Goal: Check status: Check status

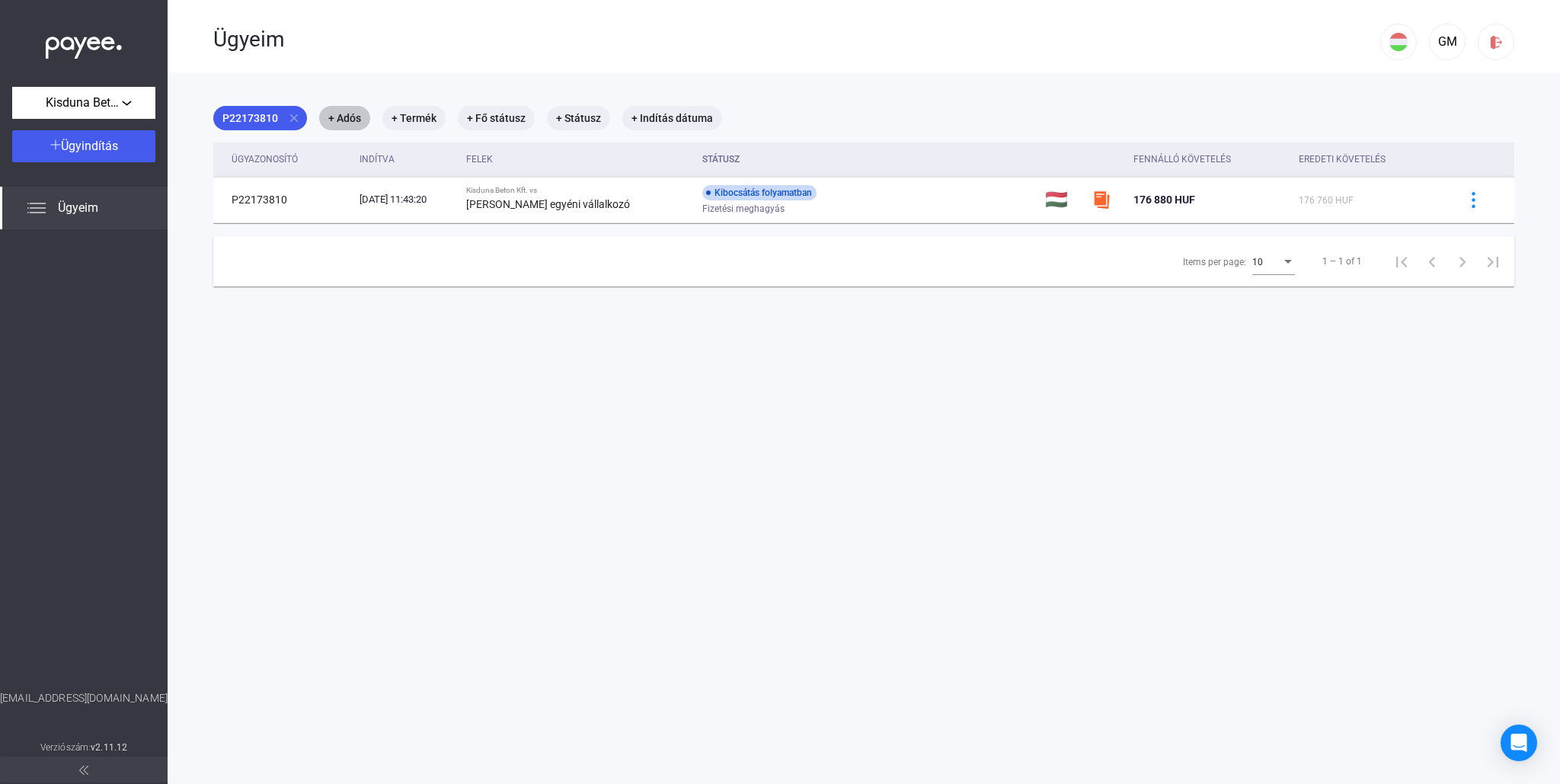
click at [350, 116] on mat-chip "+ Adós" at bounding box center [344, 118] width 51 height 24
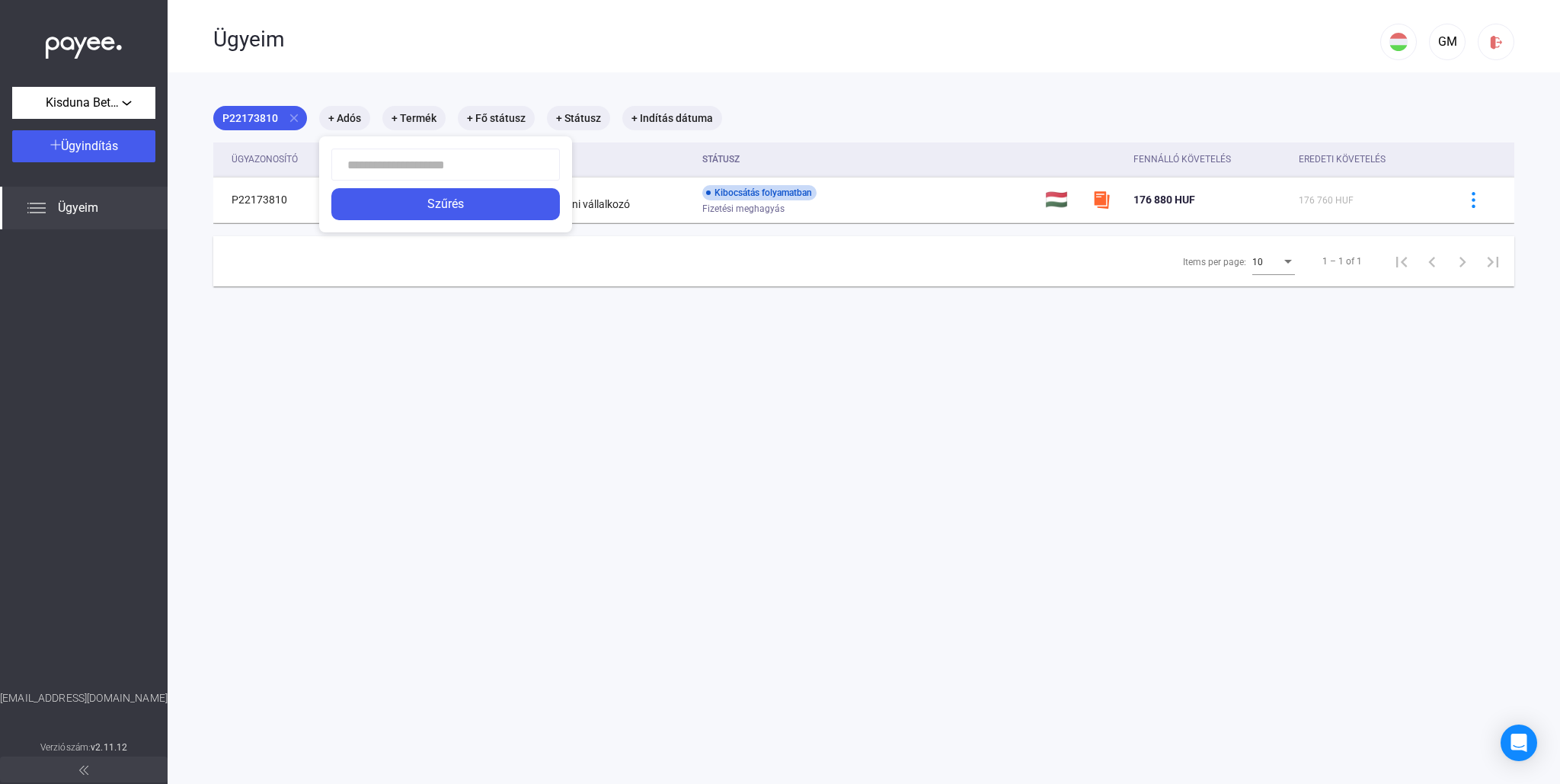
click at [415, 114] on div at bounding box center [780, 392] width 1560 height 784
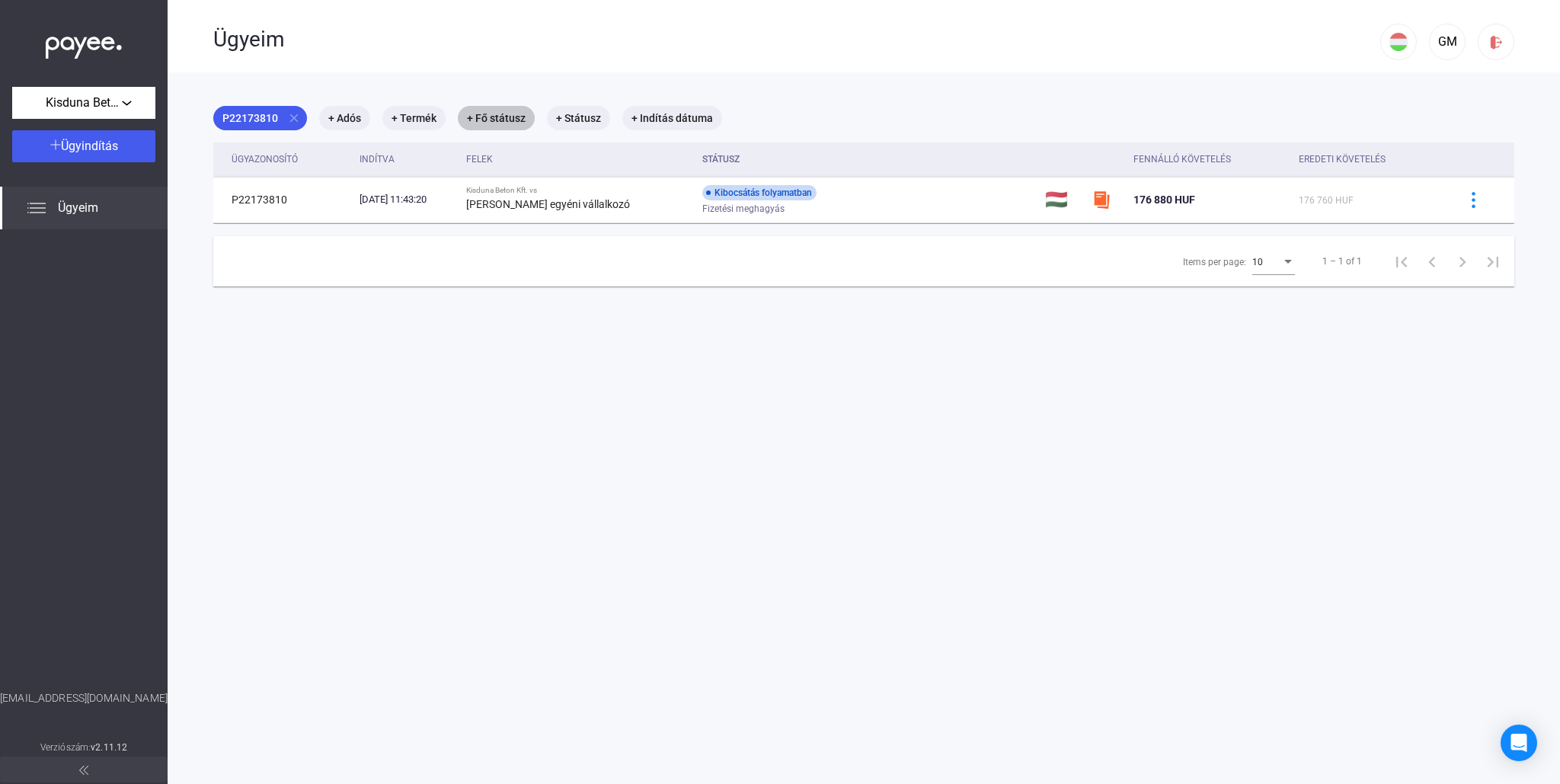
click at [493, 117] on mat-chip "+ Fő státusz" at bounding box center [496, 118] width 77 height 24
click at [571, 114] on div at bounding box center [780, 392] width 1560 height 784
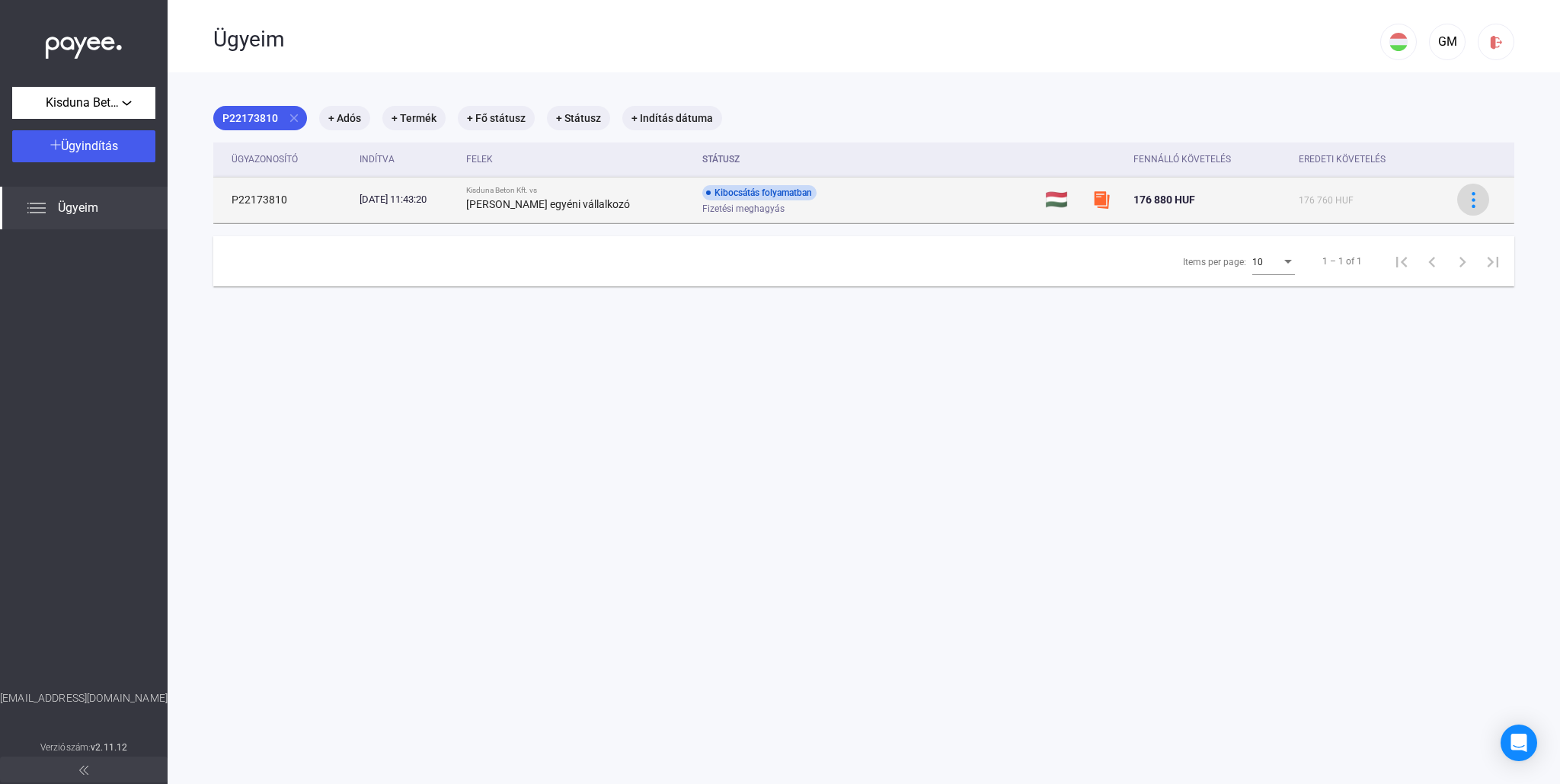
click at [1477, 197] on img at bounding box center [1474, 200] width 16 height 16
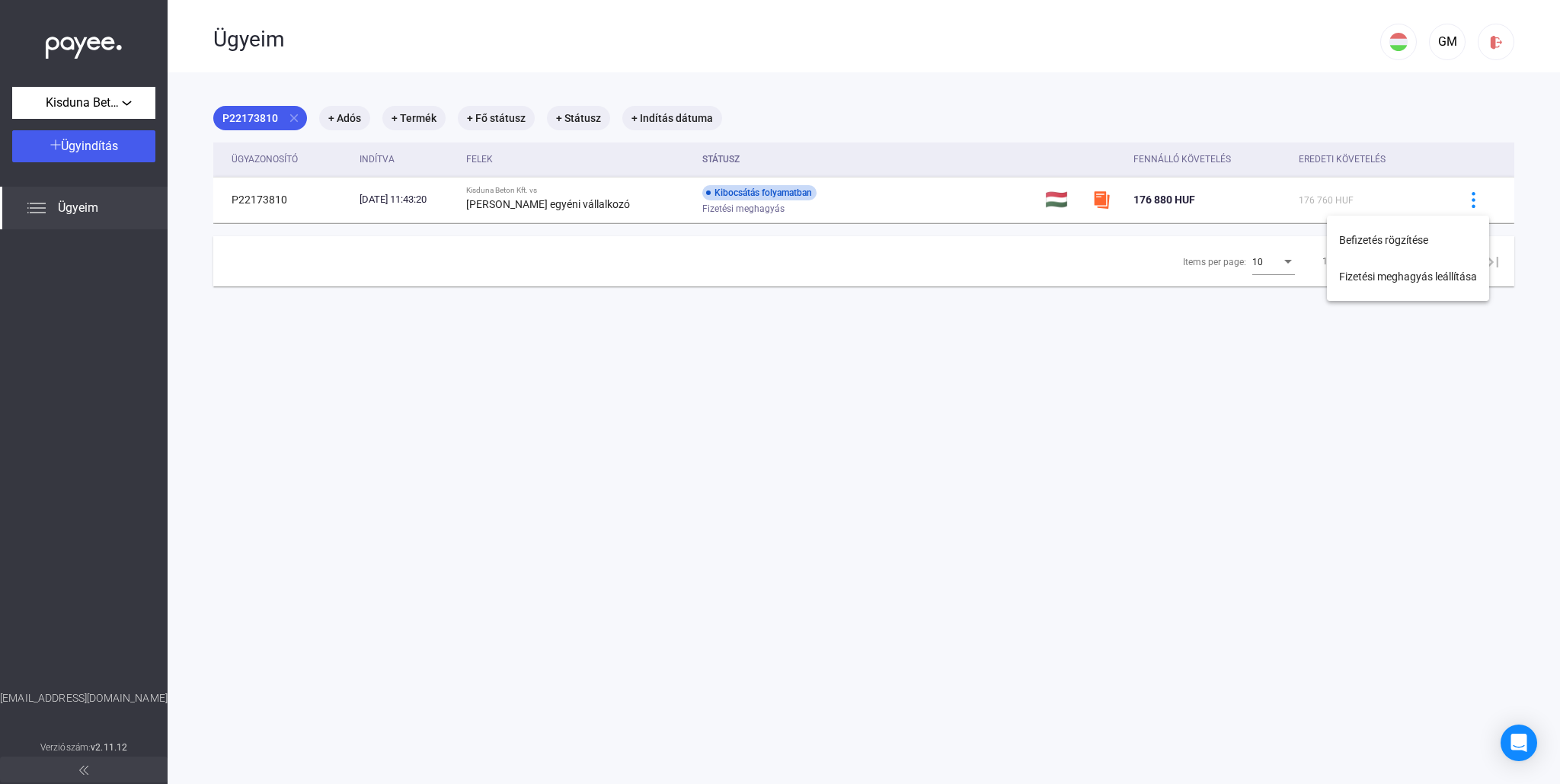
click at [1098, 375] on div at bounding box center [780, 392] width 1560 height 784
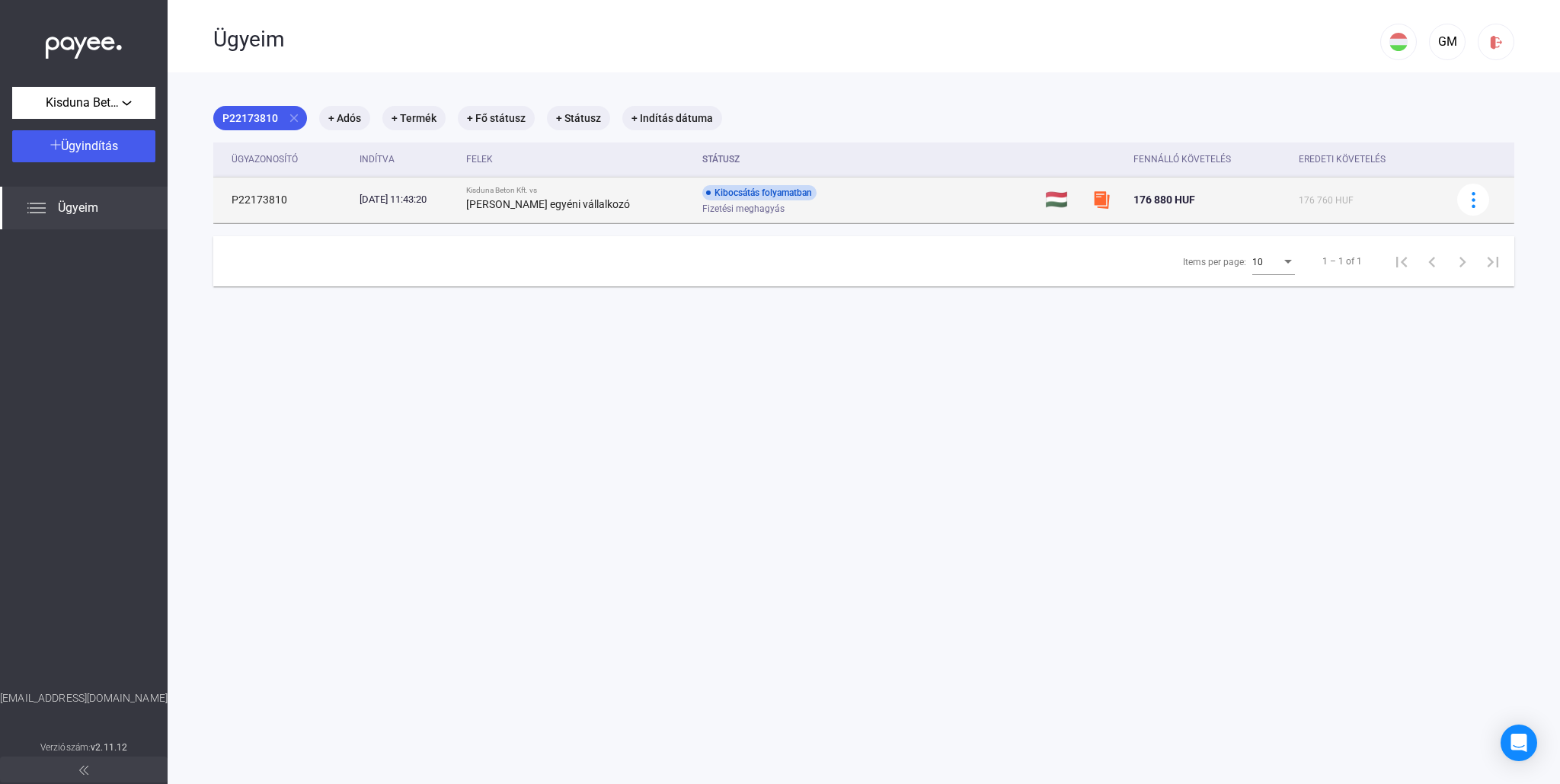
click at [1098, 197] on img at bounding box center [1101, 200] width 18 height 18
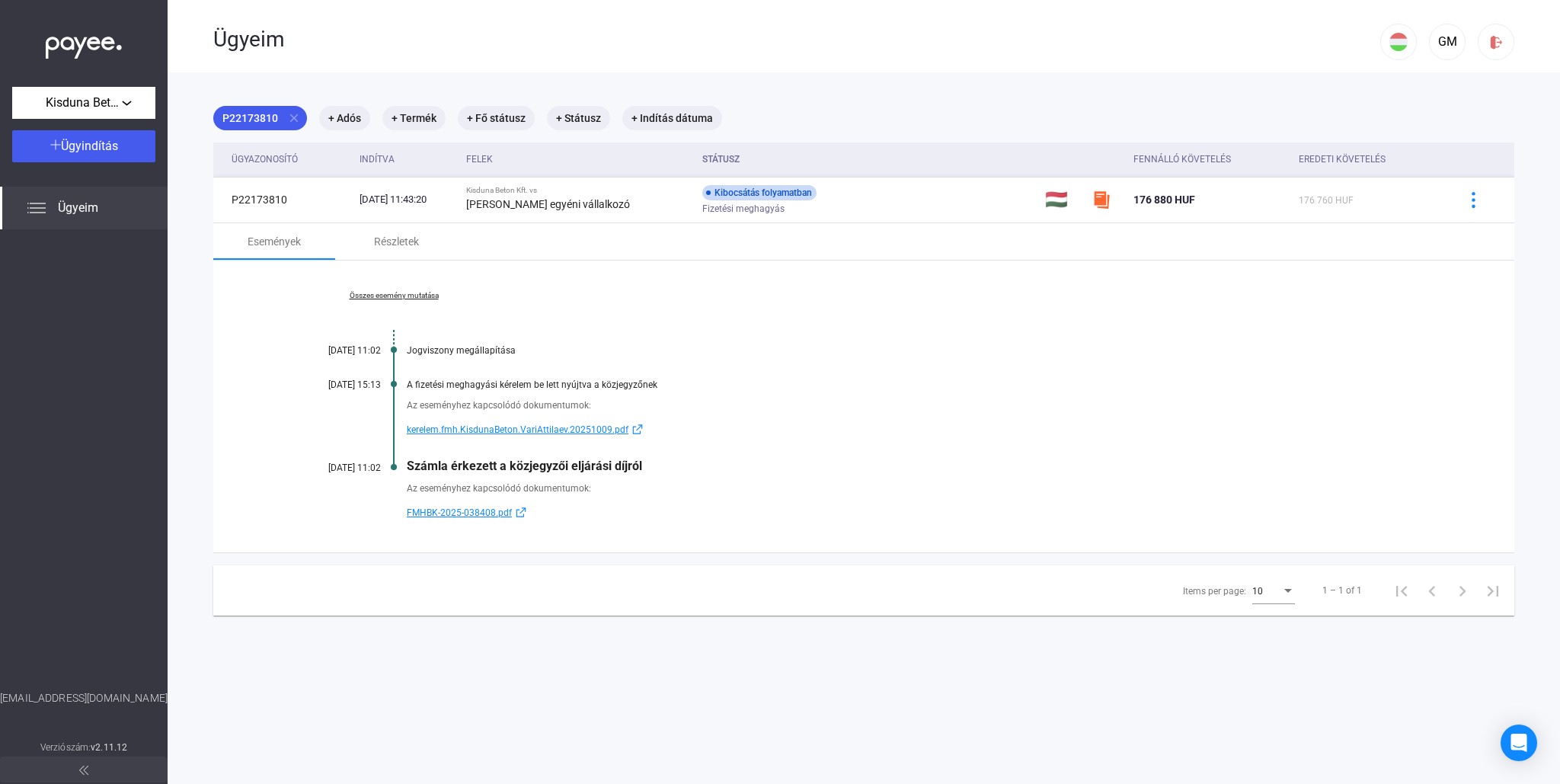
click at [484, 511] on span "FMHBK-2025-038408.pdf" at bounding box center [459, 512] width 105 height 18
click at [526, 431] on span "kerelem.fmh.KisdunaBeton.VariAttilaev.20251009.pdf" at bounding box center [518, 429] width 222 height 18
click at [68, 210] on span "Ügyeim" at bounding box center [78, 208] width 40 height 18
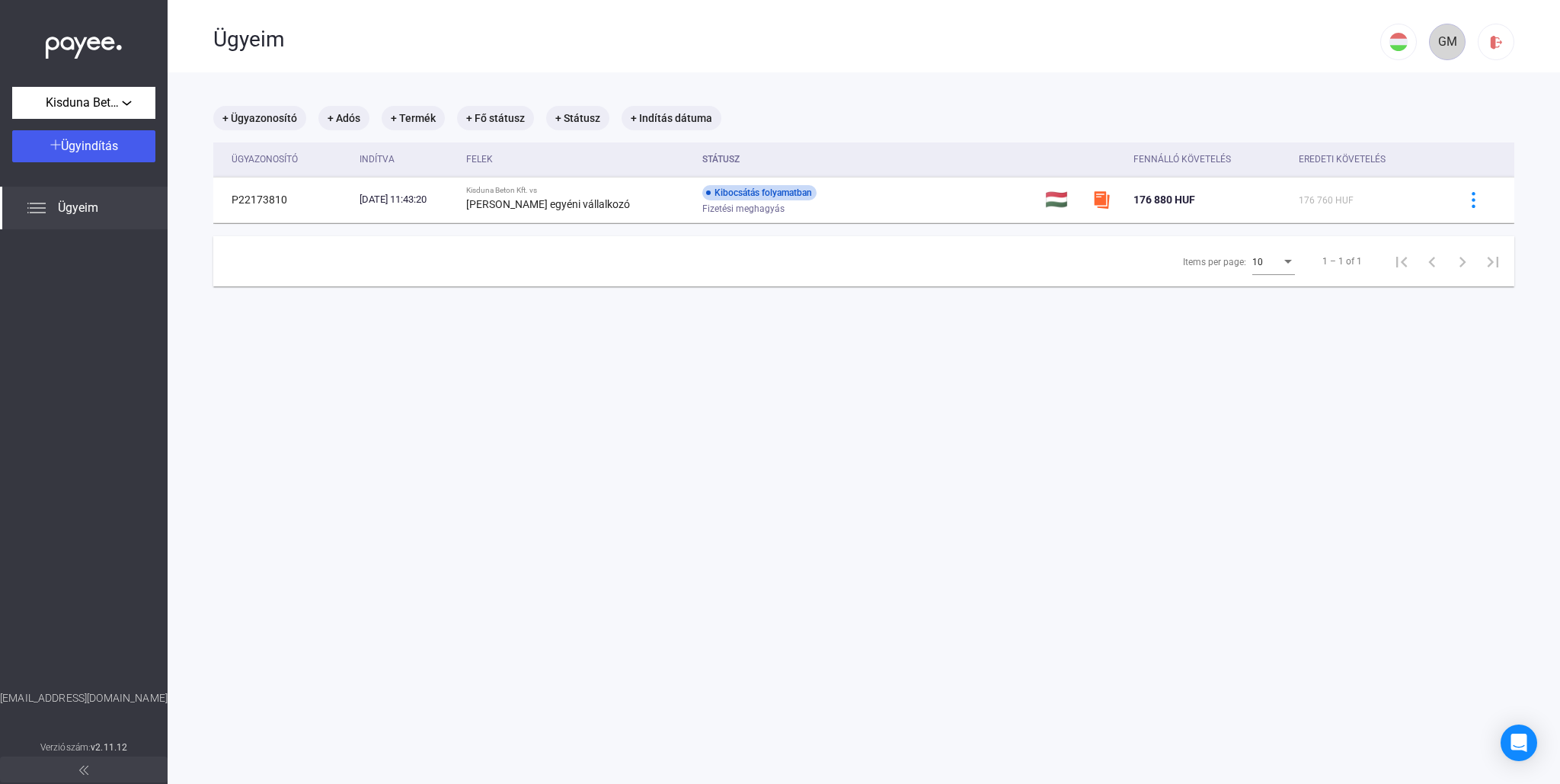
click at [1442, 37] on div "GM" at bounding box center [1448, 42] width 26 height 18
